Goal: Task Accomplishment & Management: Complete application form

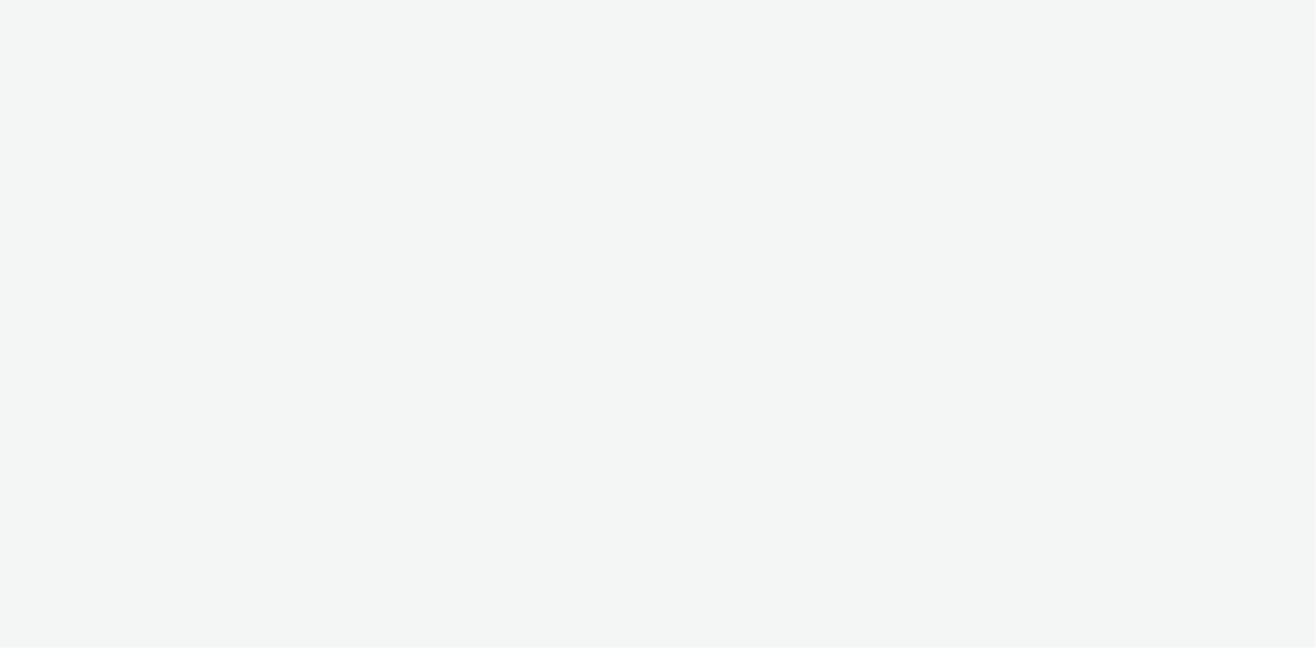
select select "736c65be-d9cf-44d3-ad4f-8a567b391e95"
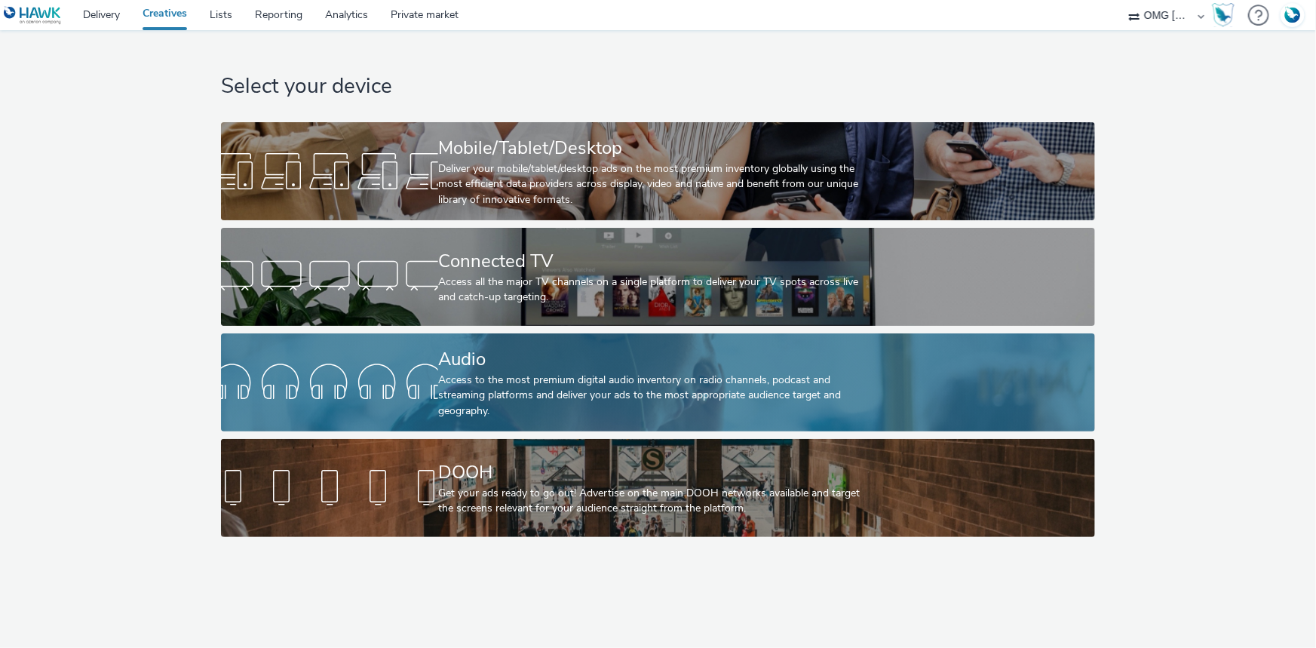
click at [498, 370] on div "Audio" at bounding box center [655, 359] width 434 height 26
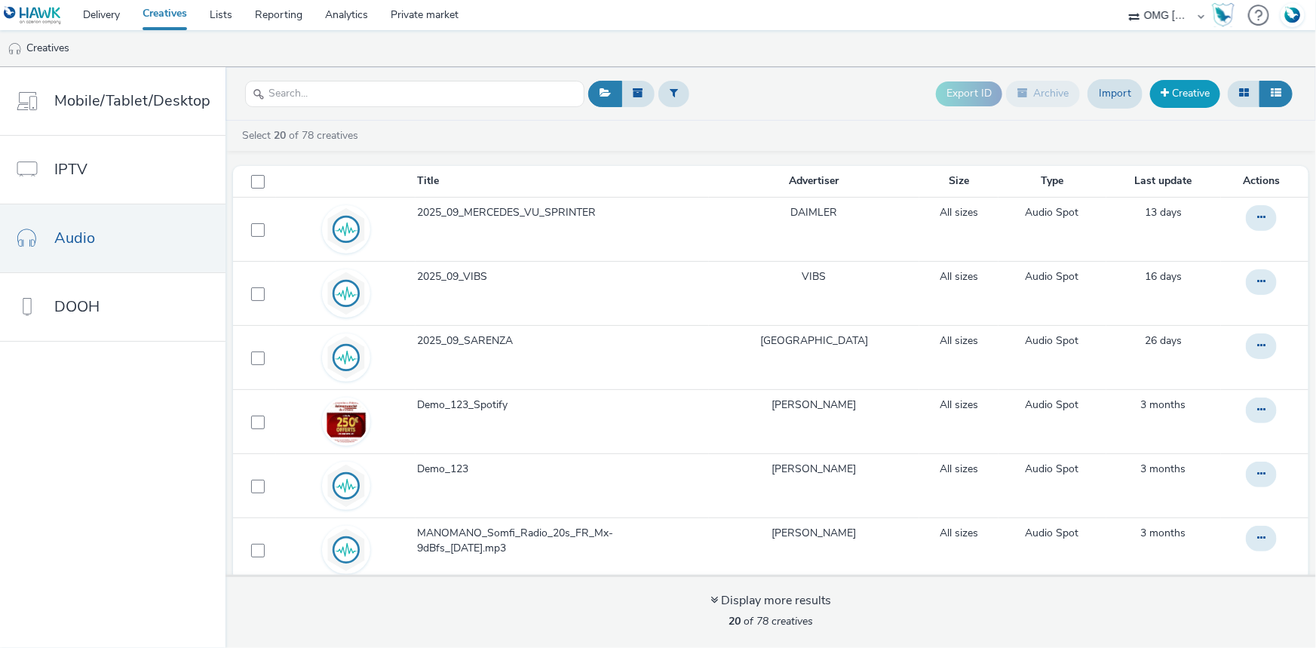
click at [1178, 94] on link "Creative" at bounding box center [1185, 93] width 70 height 27
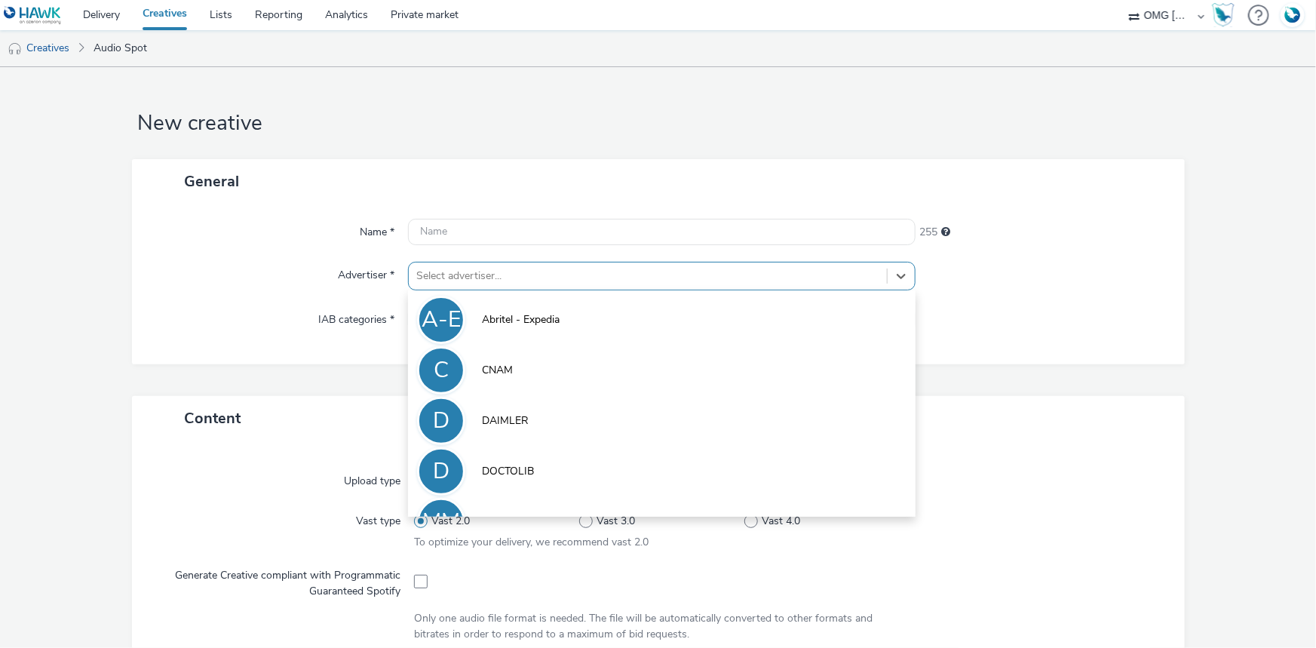
click at [508, 272] on div at bounding box center [647, 276] width 463 height 18
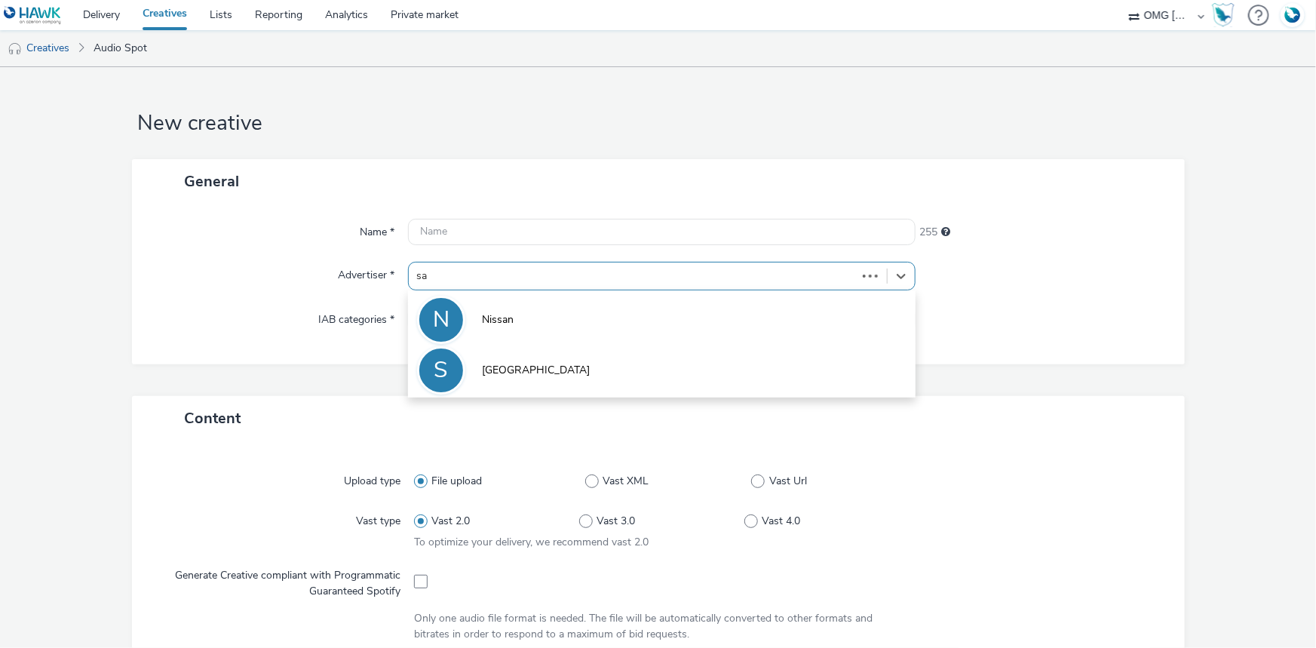
type input "sar"
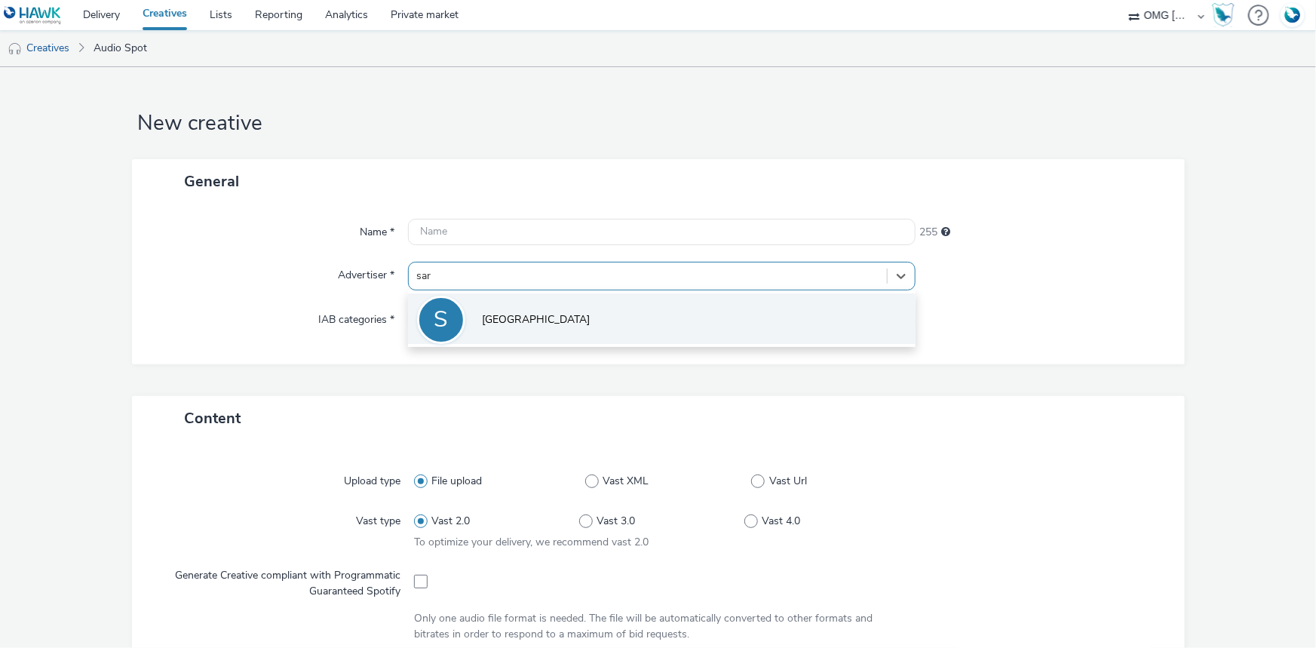
click at [518, 323] on li "S Sarenza" at bounding box center [662, 318] width 508 height 51
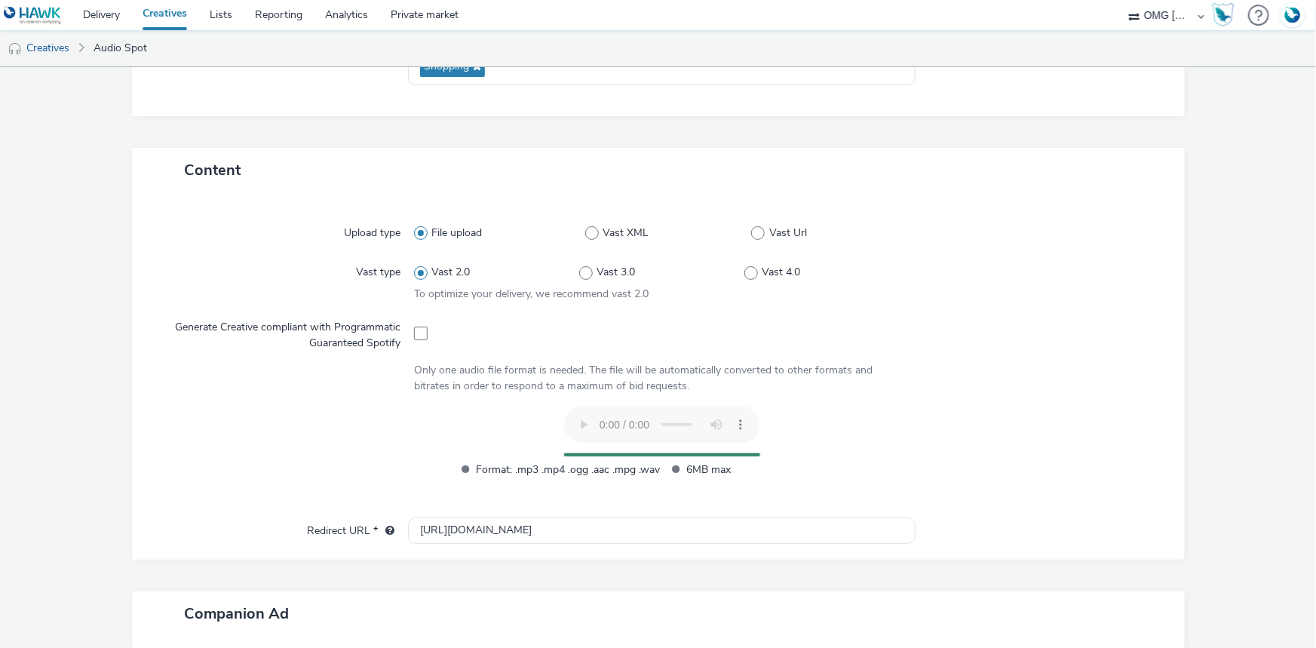
scroll to position [274, 0]
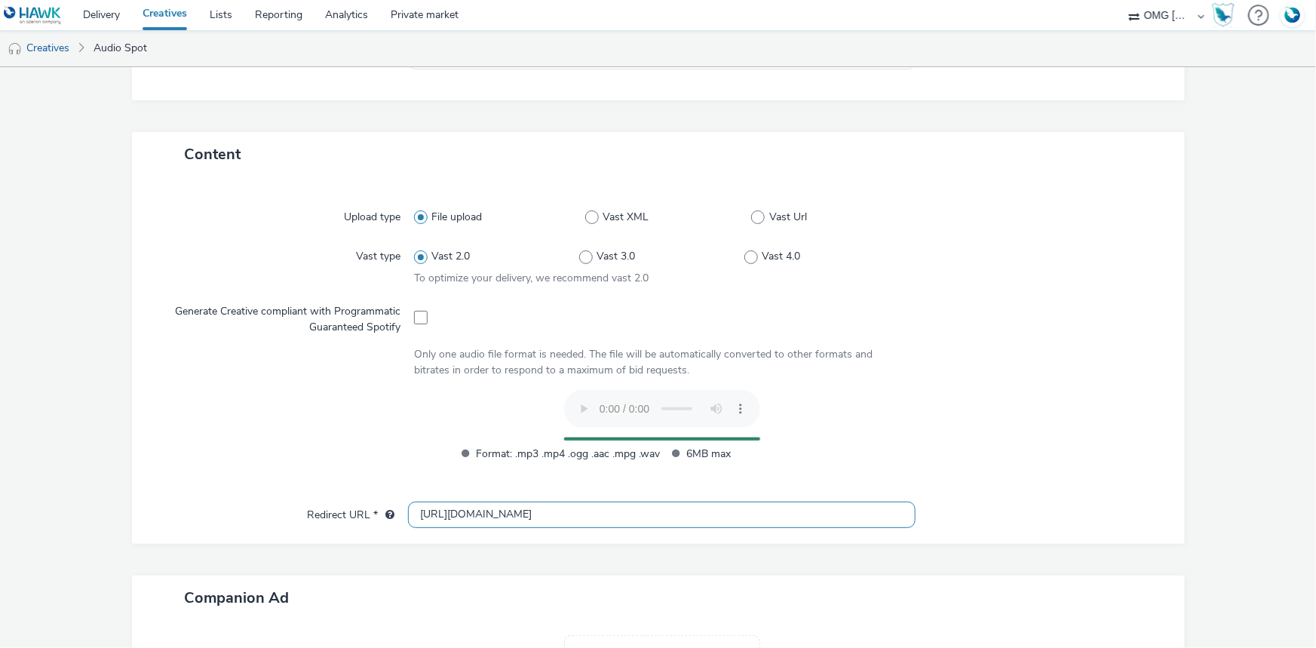
click at [431, 523] on input "[URL][DOMAIN_NAME]" at bounding box center [662, 515] width 508 height 26
click at [436, 515] on input "[URL][DOMAIN_NAME]" at bounding box center [662, 515] width 508 height 26
click at [480, 513] on input "[URL][DOMAIN_NAME]" at bounding box center [662, 515] width 508 height 26
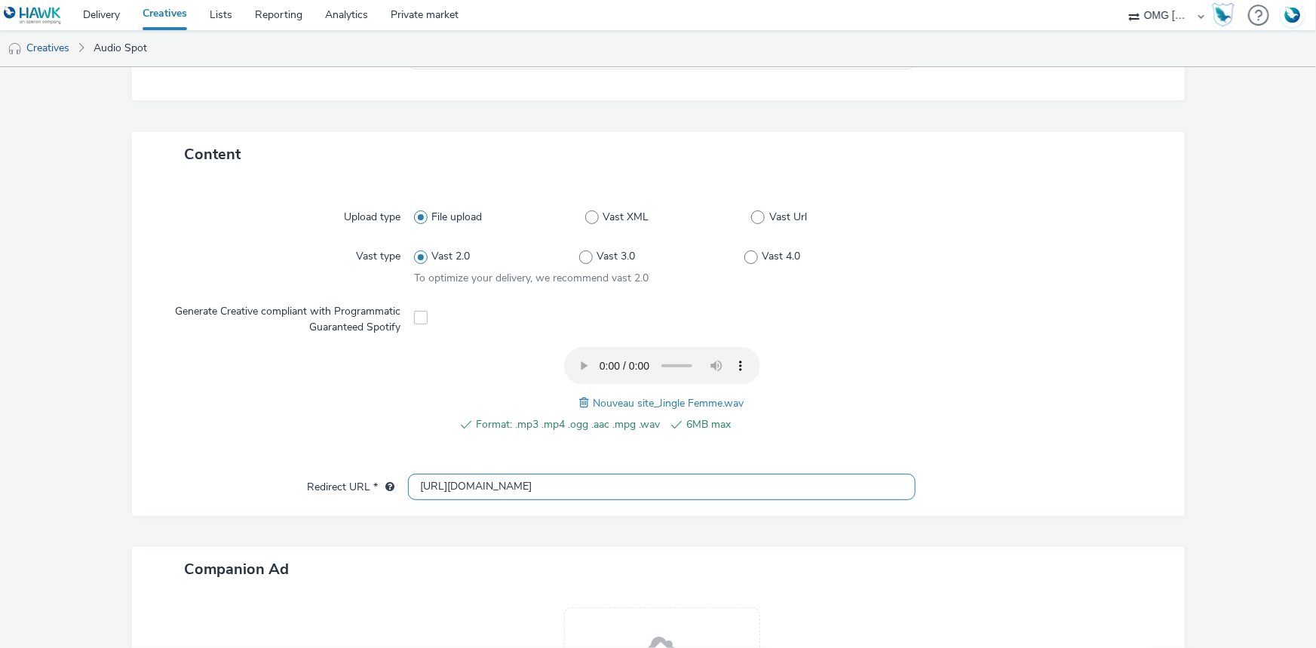
type input "[URL][DOMAIN_NAME]"
click at [624, 409] on div "Nouveau site_Jingle Femme.wav" at bounding box center [662, 403] width 164 height 18
click at [622, 403] on span "Nouveau site_Jingle Femme.wav" at bounding box center [669, 403] width 151 height 14
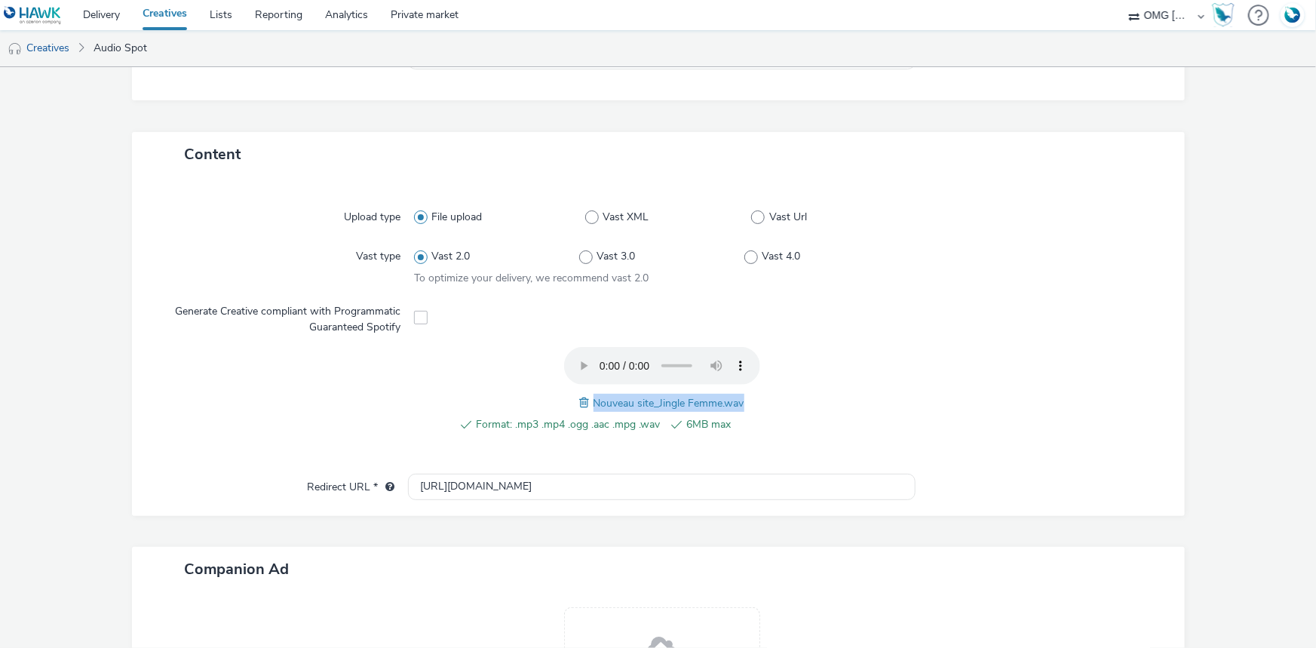
copy span "Nouveau site_Jingle Femme.wav"
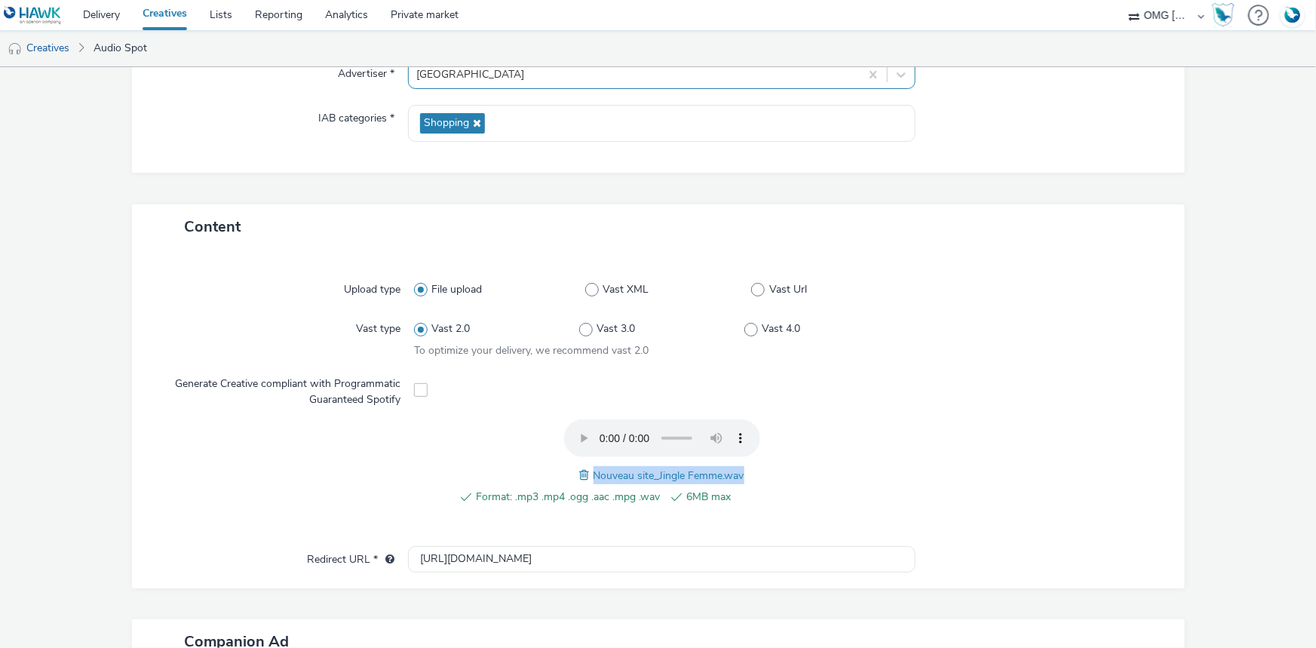
scroll to position [0, 0]
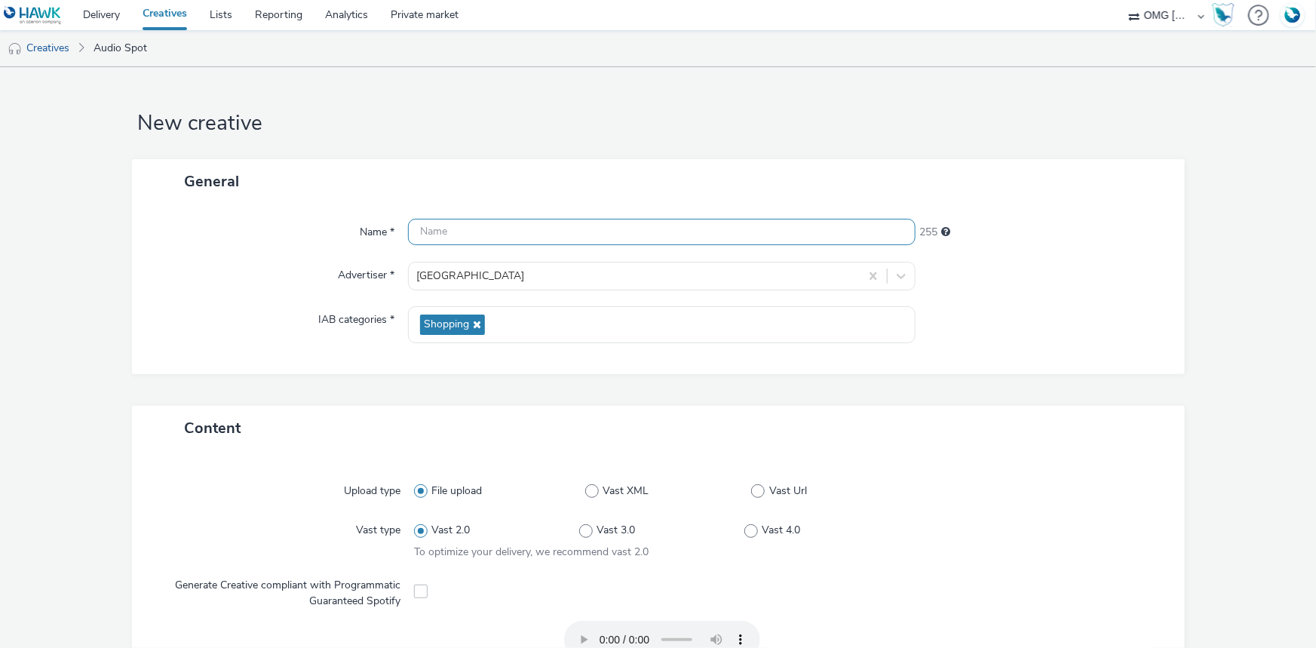
click at [434, 239] on input "text" at bounding box center [662, 232] width 508 height 26
paste input "Nouveau site_Jingle Femme.wav"
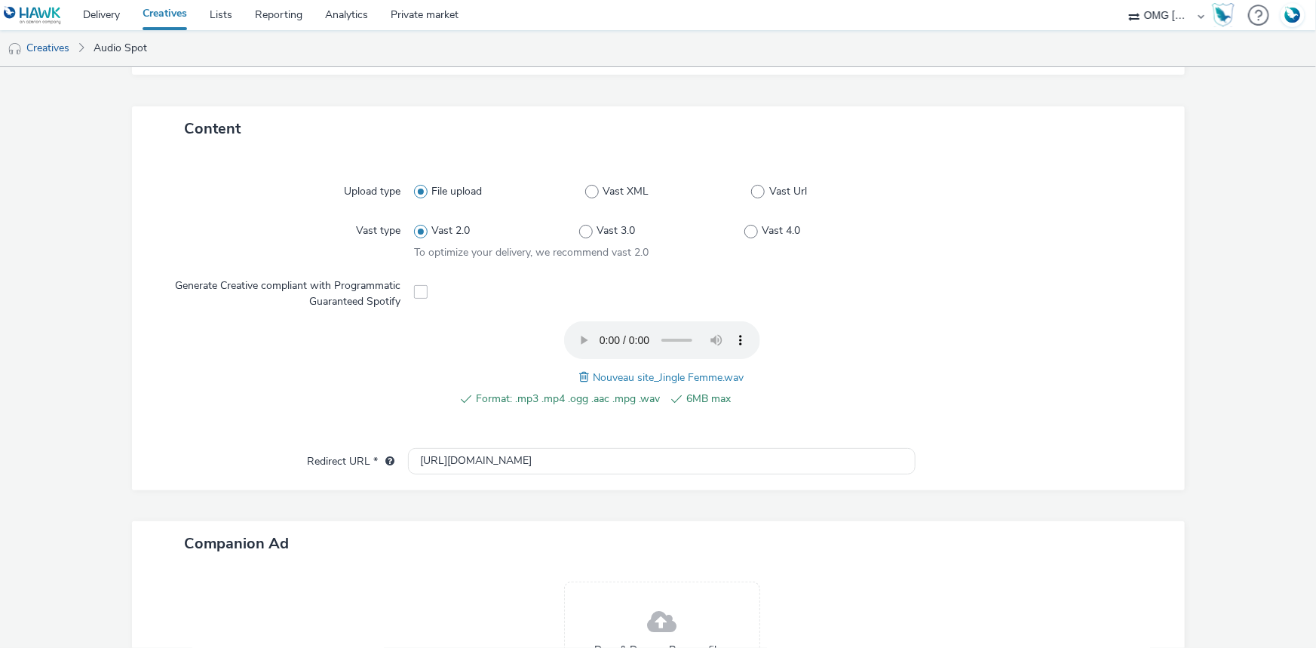
scroll to position [472, 0]
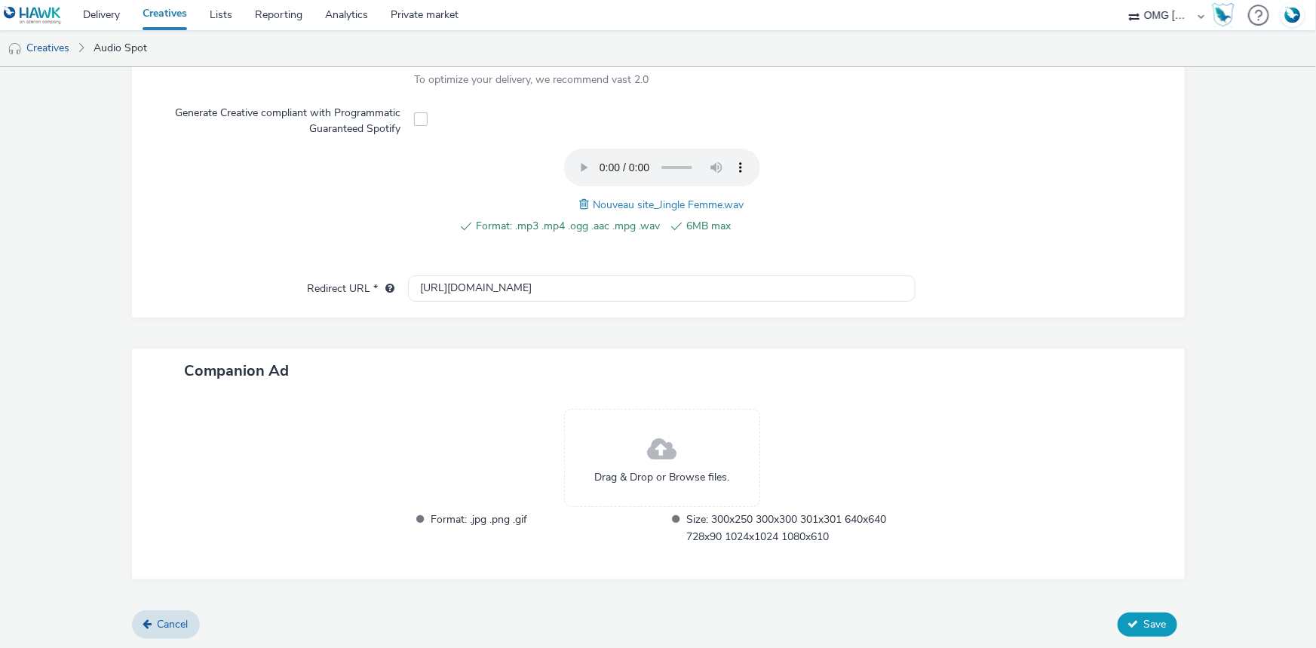
type input "Nouveau site_Jingle Femme"
click at [1128, 626] on icon at bounding box center [1133, 623] width 11 height 11
